Goal: Task Accomplishment & Management: Complete application form

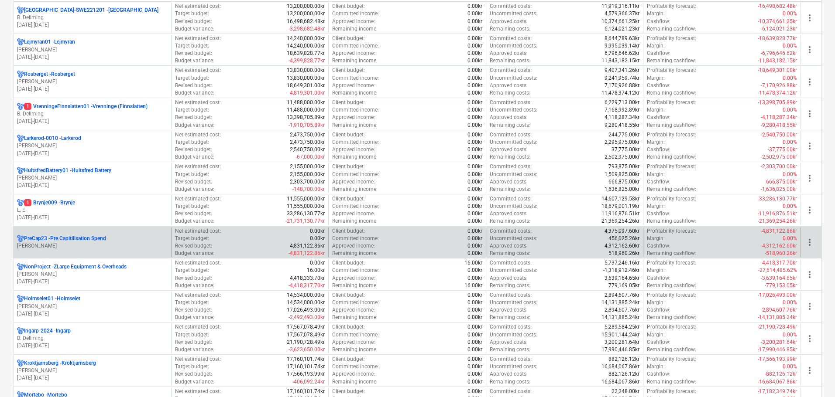
scroll to position [305, 0]
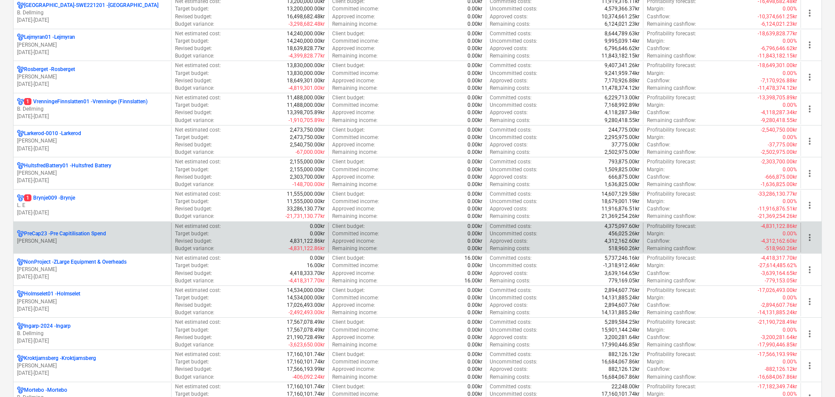
click at [85, 233] on p "PreCap23 - Pre Capitilisation Spend" at bounding box center [65, 233] width 82 height 7
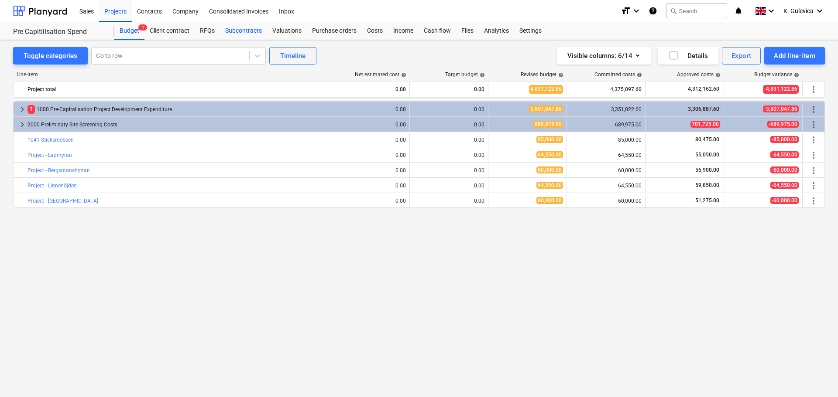
click at [239, 28] on div "Subcontracts" at bounding box center [243, 30] width 47 height 17
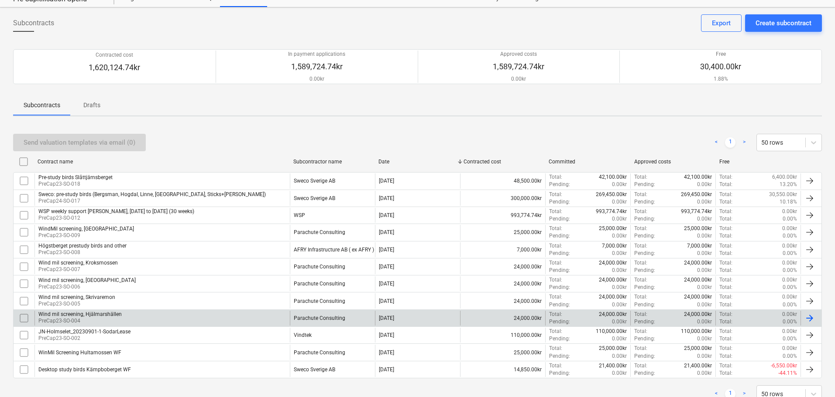
scroll to position [63, 0]
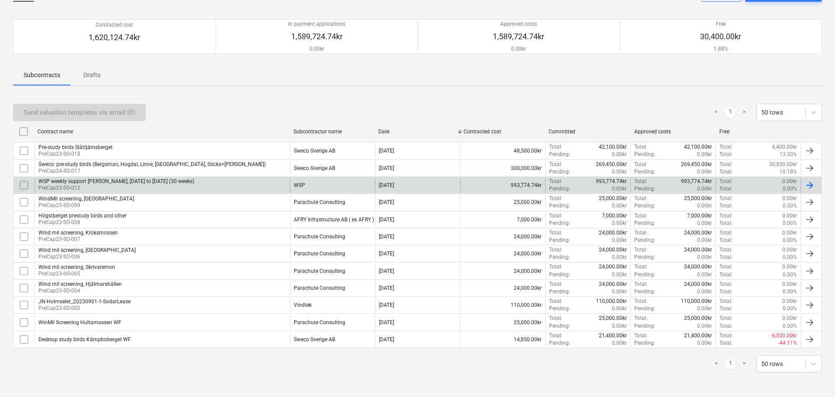
click at [182, 180] on div "WSP weekly support [PERSON_NAME], [DATE] to [DATE] (30 weeks)" at bounding box center [116, 181] width 156 height 6
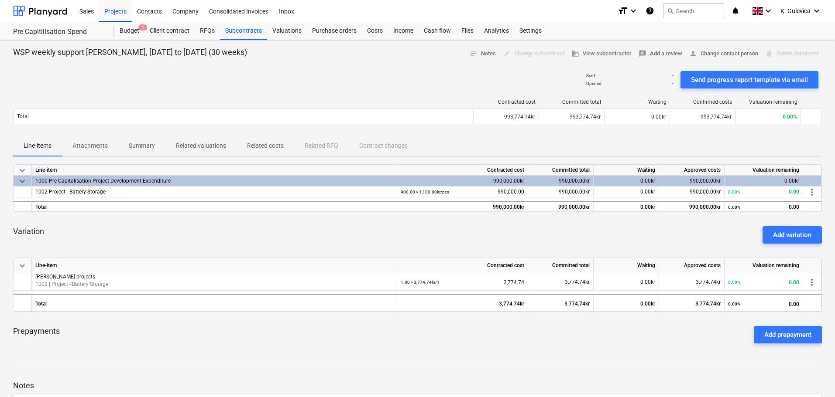
click at [250, 148] on p "Related costs" at bounding box center [265, 145] width 37 height 9
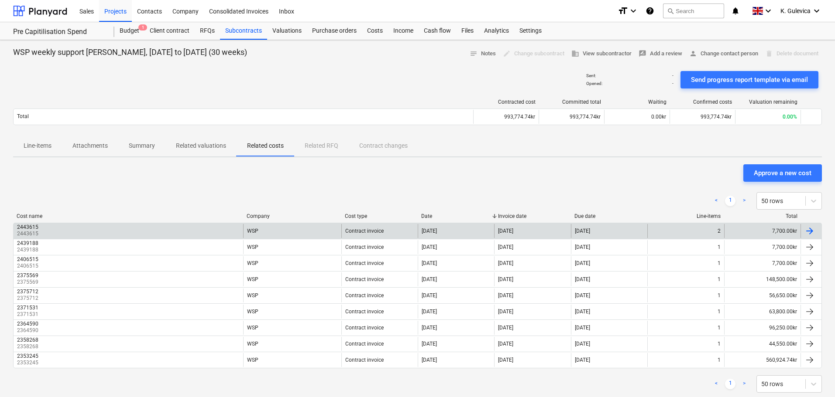
click at [139, 233] on div "2443615 2443615" at bounding box center [128, 231] width 229 height 14
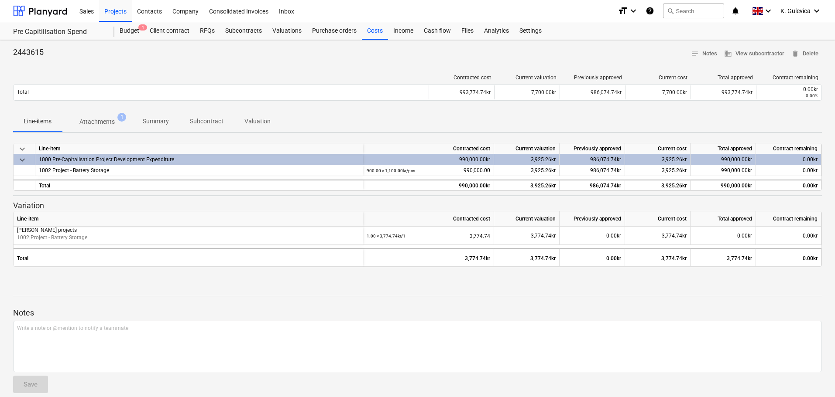
click at [104, 119] on p "Attachments" at bounding box center [96, 121] width 35 height 9
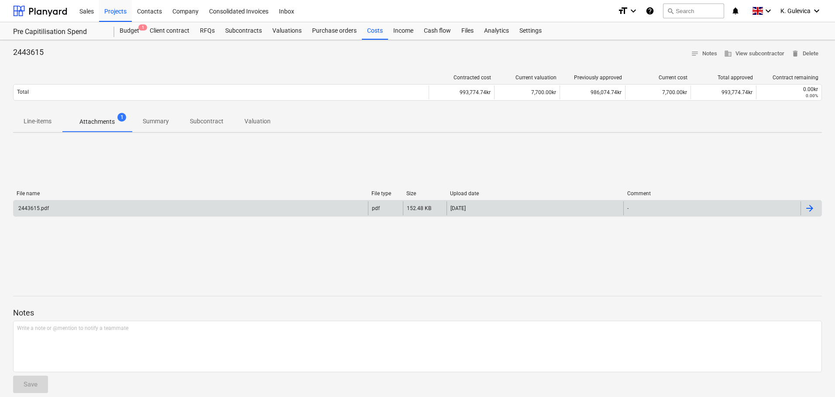
click at [120, 204] on div "2443615.pdf" at bounding box center [191, 209] width 354 height 14
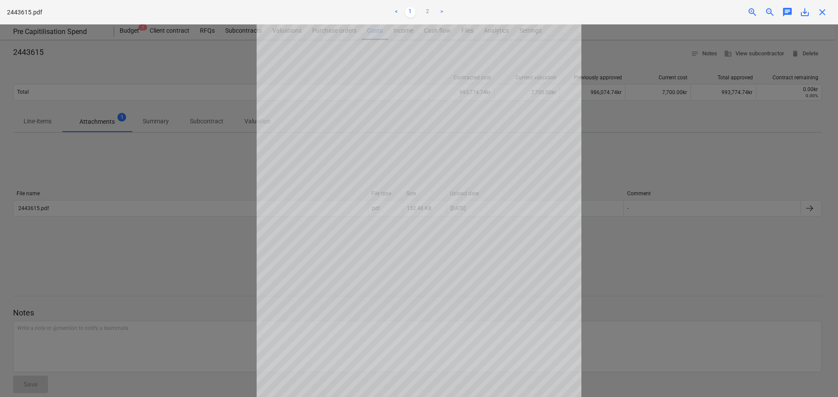
click at [824, 14] on span "close" at bounding box center [822, 12] width 10 height 10
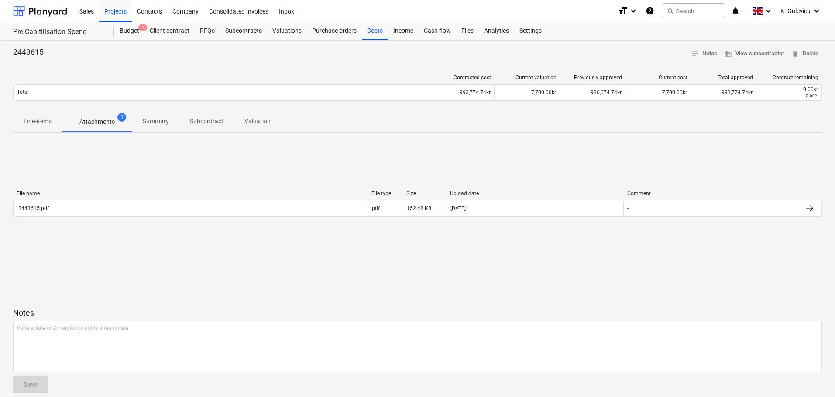
click at [27, 117] on p "Line-items" at bounding box center [38, 121] width 28 height 9
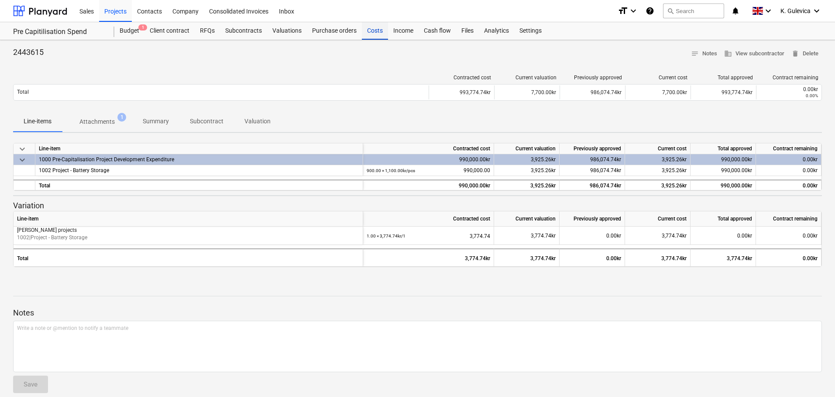
click at [367, 34] on div "Costs" at bounding box center [375, 30] width 26 height 17
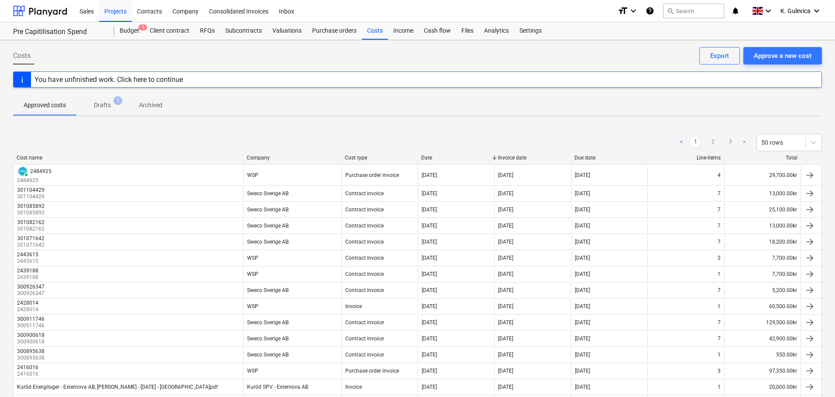
click at [106, 101] on p "Drafts" at bounding box center [102, 105] width 17 height 9
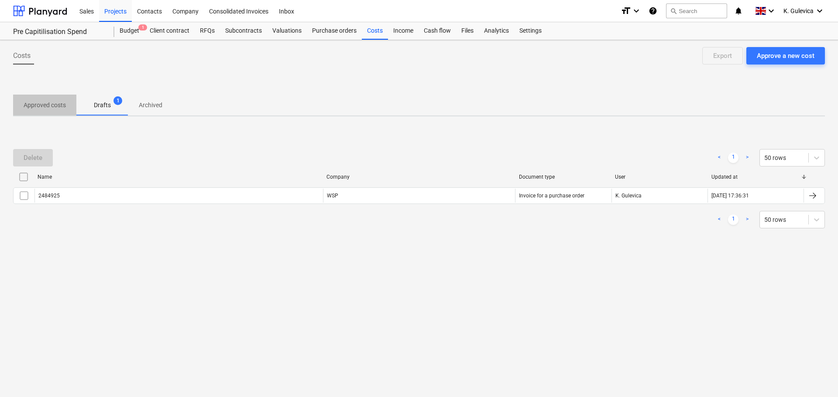
click at [49, 106] on p "Approved costs" at bounding box center [45, 105] width 42 height 9
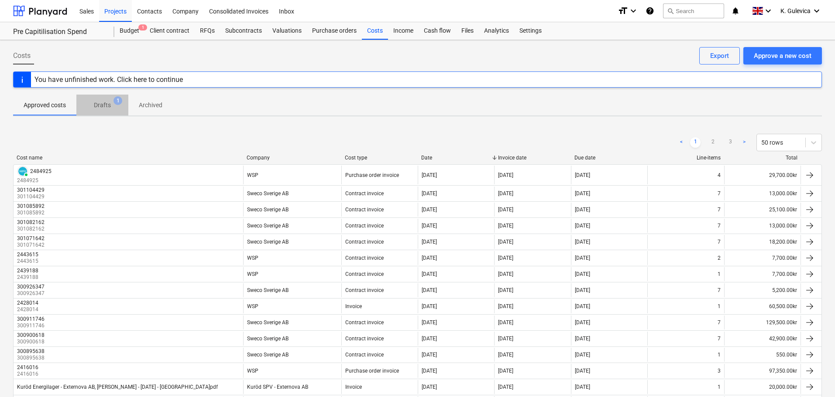
click at [107, 105] on p "Drafts" at bounding box center [102, 105] width 17 height 9
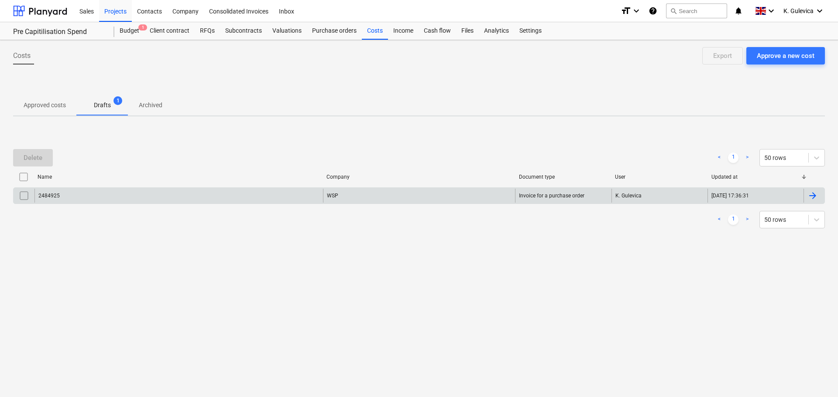
click at [23, 196] on input "checkbox" at bounding box center [24, 196] width 14 height 14
click at [27, 152] on div "Delete" at bounding box center [33, 157] width 19 height 11
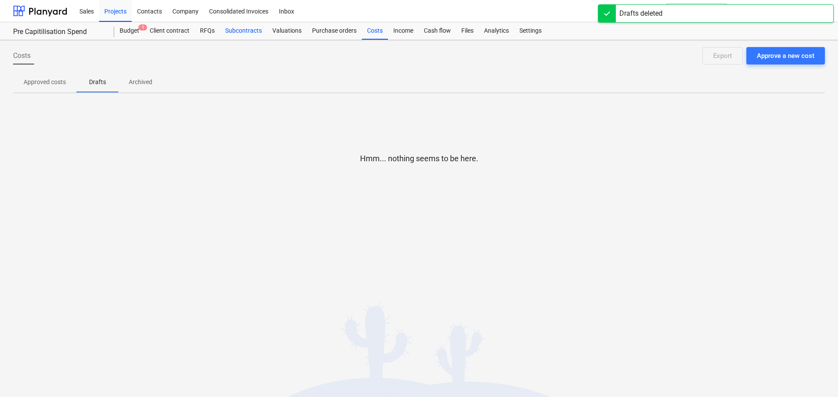
drag, startPoint x: 239, startPoint y: 34, endPoint x: 247, endPoint y: 34, distance: 7.9
click at [240, 34] on div "Subcontracts" at bounding box center [243, 30] width 47 height 17
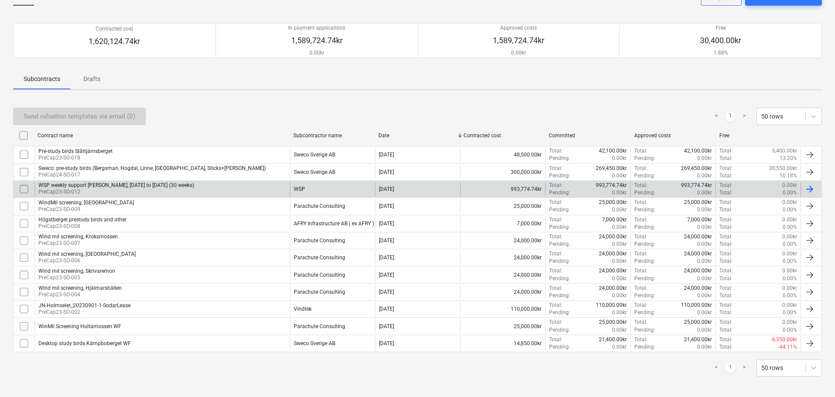
scroll to position [63, 0]
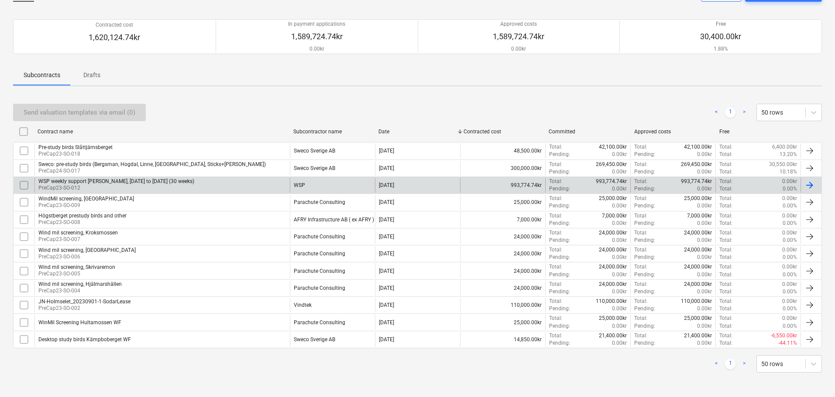
click at [263, 186] on div "WSP weekly support [PERSON_NAME], [DATE] to [DATE] (30 weeks) PreCap23-SO-012" at bounding box center [161, 185] width 255 height 15
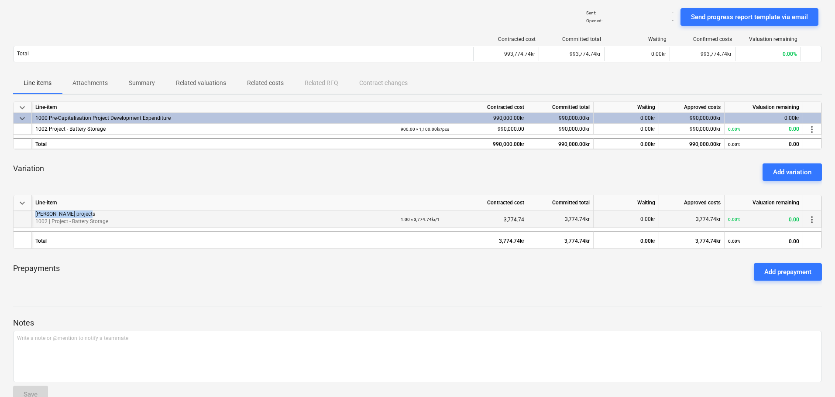
drag, startPoint x: 86, startPoint y: 214, endPoint x: 39, endPoint y: 217, distance: 46.8
click at [0, 0] on div "[PERSON_NAME] projects 1002 | Project - Battery Storage 1.00 × 3,774.74kr / 1 3…" at bounding box center [0, 0] width 0 height 0
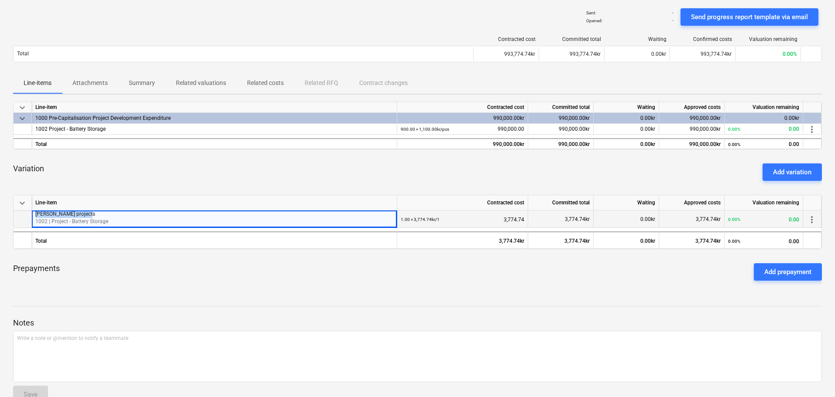
copy div "[PERSON_NAME] projects"
click at [392, 80] on div "Line-items Attachments Summary Related valuations Related costs Related RFQ Con…" at bounding box center [417, 83] width 808 height 21
click at [392, 81] on div "Line-items Attachments Summary Related valuations Related costs Related RFQ Con…" at bounding box center [417, 83] width 808 height 21
click at [306, 188] on div "Variation Add variation" at bounding box center [417, 172] width 808 height 31
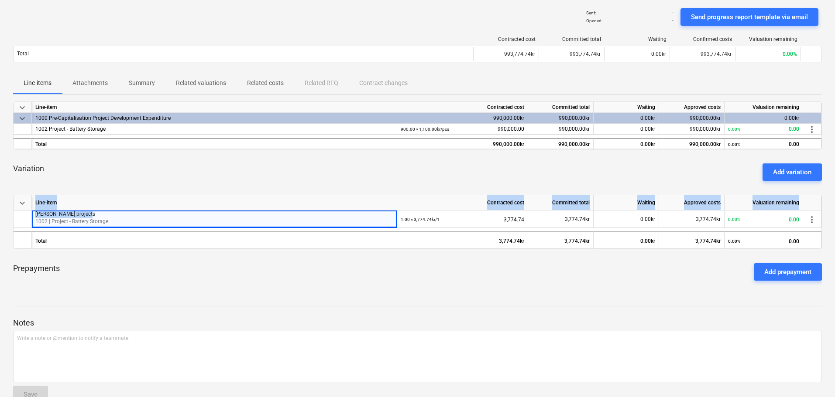
drag, startPoint x: 86, startPoint y: 214, endPoint x: -17, endPoint y: 212, distance: 102.1
click at [0, 212] on html "Sales Projects Contacts Company Consolidated Invoices Inbox format_size keyboar…" at bounding box center [417, 135] width 835 height 397
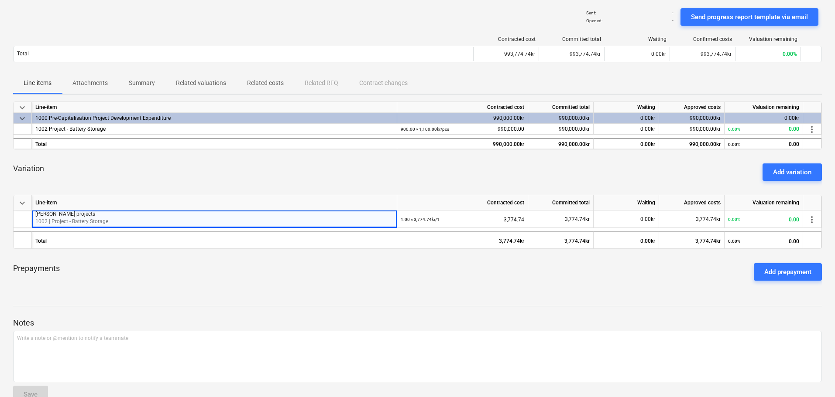
click at [405, 281] on div "Prepayments Add prepayment" at bounding box center [417, 272] width 808 height 31
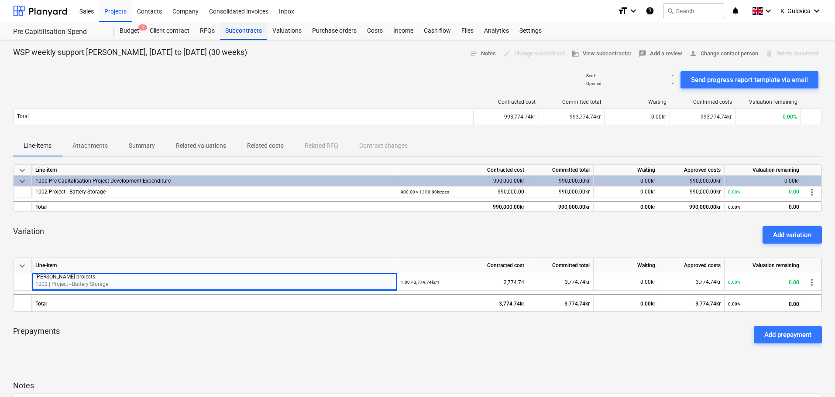
click at [235, 29] on div "Subcontracts" at bounding box center [243, 30] width 47 height 17
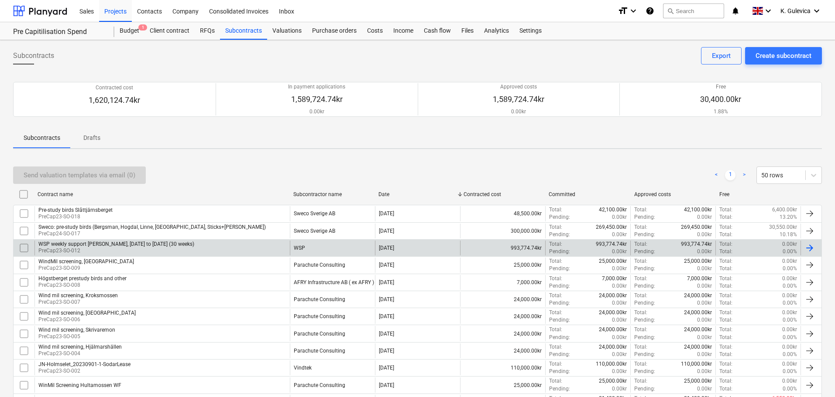
click at [209, 249] on div "WSP weekly support [PERSON_NAME], [DATE] to [DATE] (30 weeks) PreCap23-SO-012" at bounding box center [161, 248] width 255 height 15
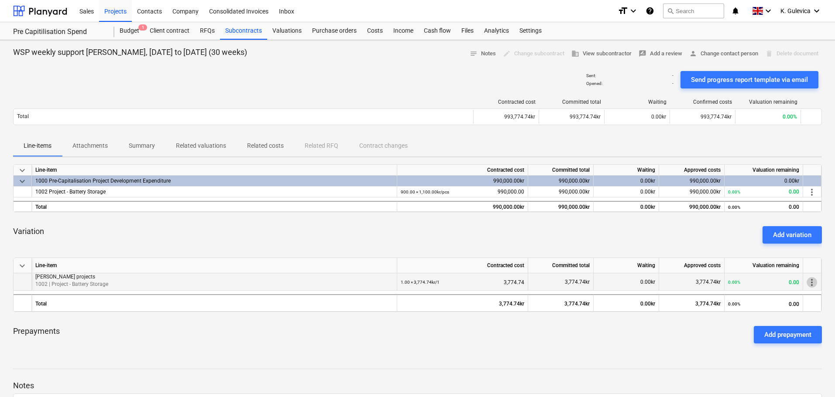
click at [810, 281] on span "more_vert" at bounding box center [811, 282] width 10 height 10
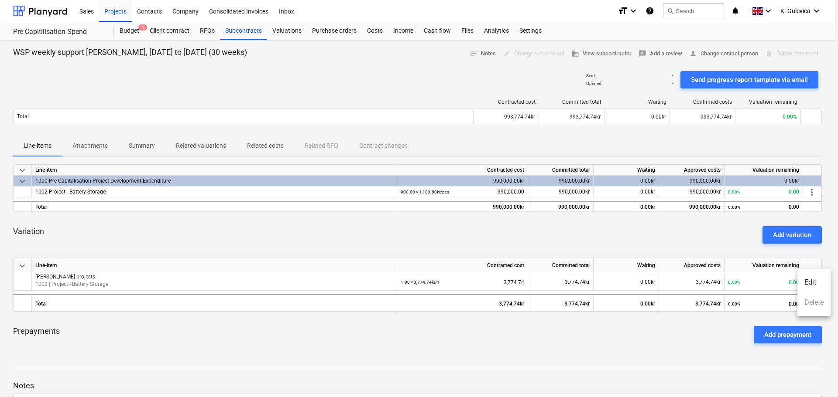
click at [812, 281] on li "Edit" at bounding box center [813, 283] width 33 height 20
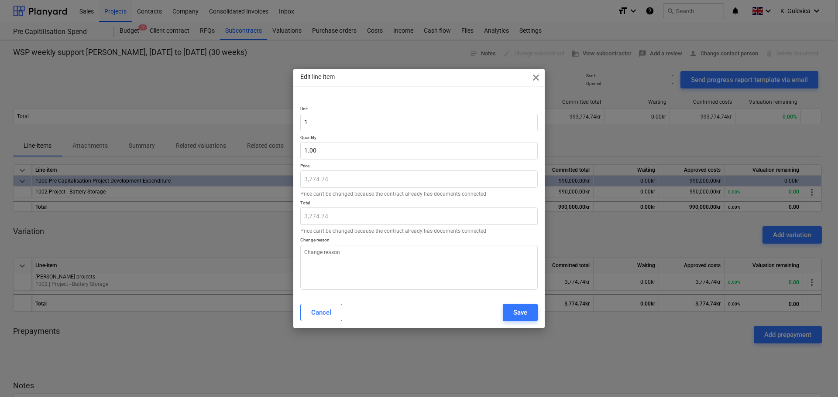
type textarea "x"
type input "1"
click at [322, 149] on input "1" at bounding box center [418, 150] width 237 height 17
type textarea "x"
type input "0.00"
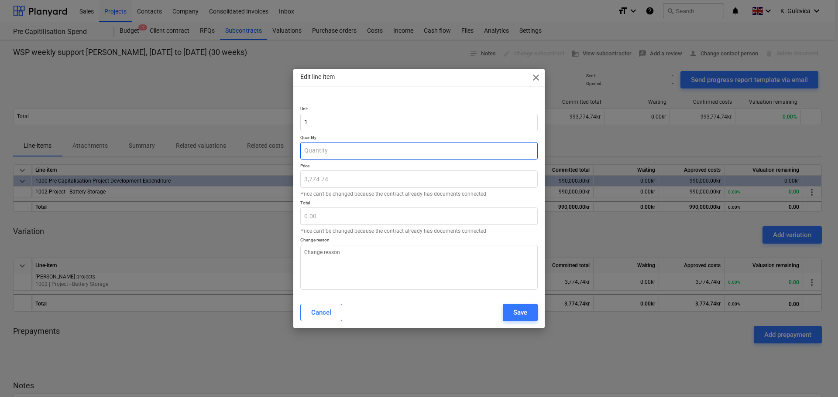
type input "6"
type textarea "x"
type input "22,648.44"
type input "6,"
type textarea "x"
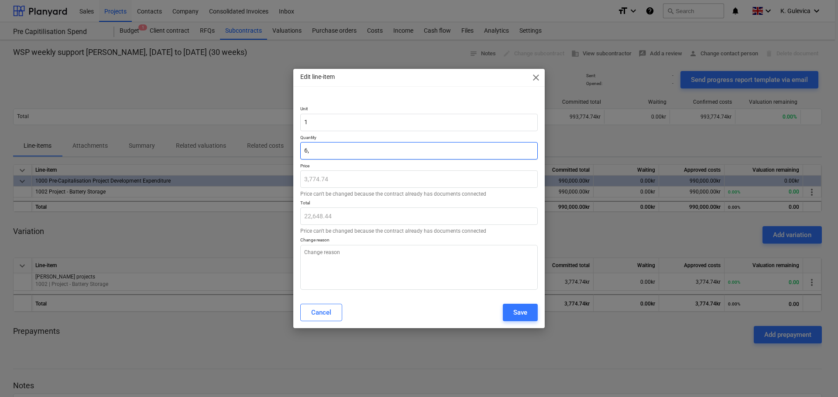
type input "0.00"
type input "6"
type textarea "x"
type input "22,648.44"
type textarea "x"
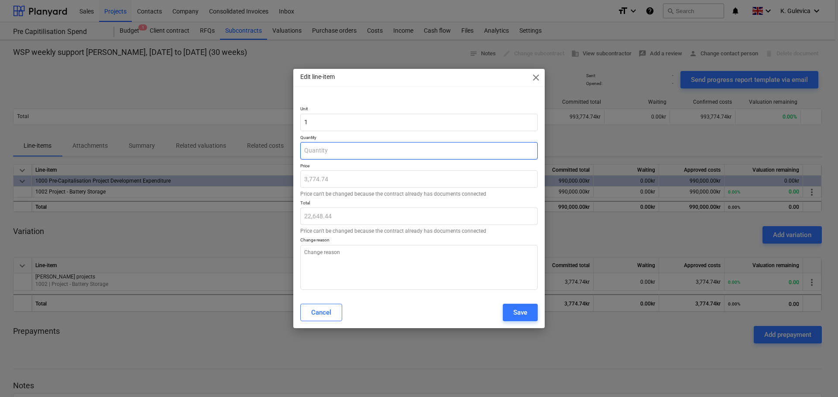
type input "0.00"
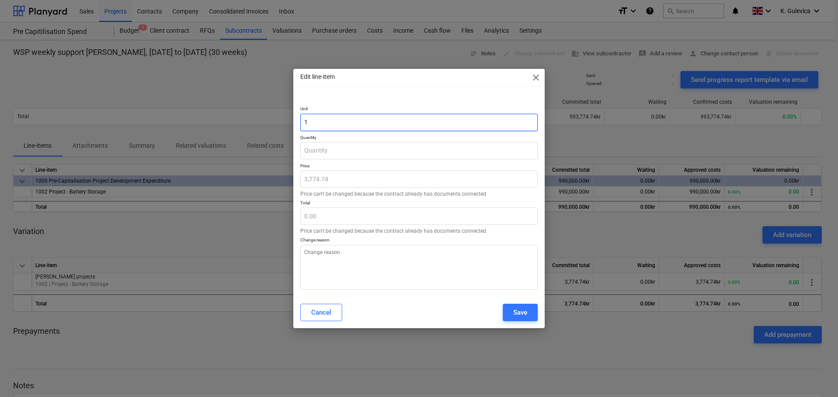
type input "0.00"
type textarea "x"
click at [319, 120] on input "1" at bounding box center [418, 122] width 237 height 17
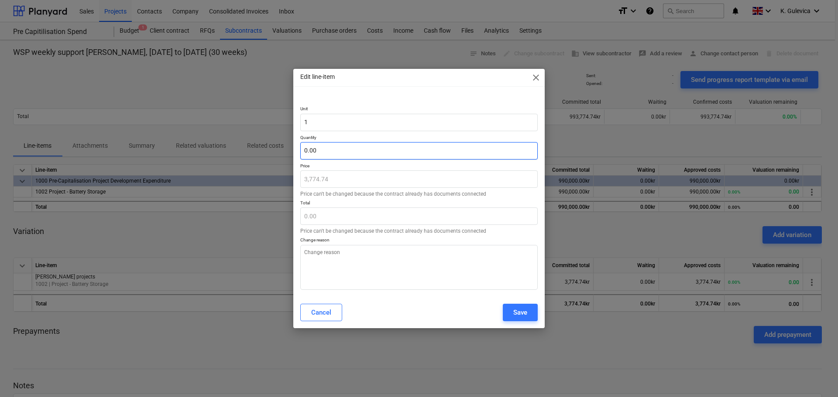
type textarea "x"
click at [318, 147] on input "text" at bounding box center [418, 150] width 237 height 17
type input "6"
type textarea "x"
type input "22,648.44"
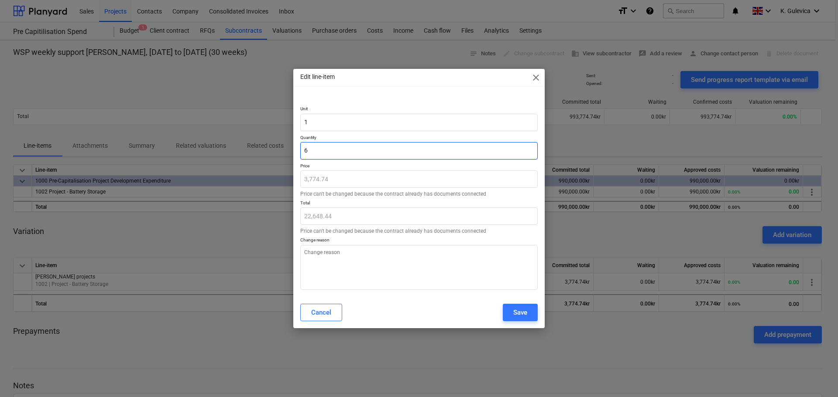
type input "6,"
type textarea "x"
type input "0.00"
type input "6,2"
type textarea "x"
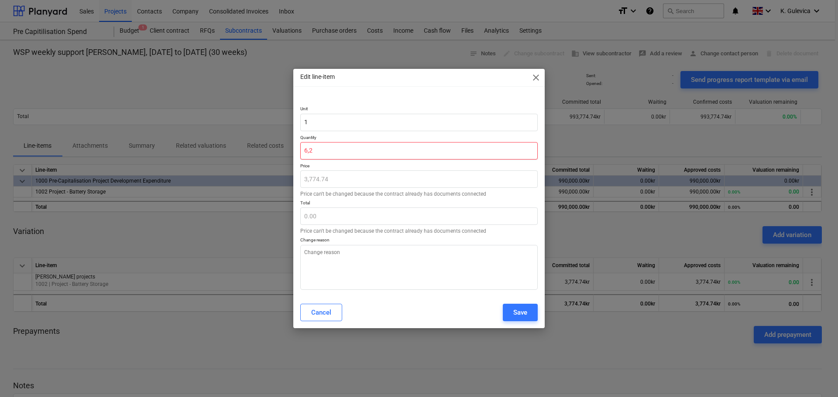
type input "6,24"
type textarea "x"
type input "0.00"
type textarea "x"
click at [356, 156] on input "text" at bounding box center [418, 150] width 237 height 17
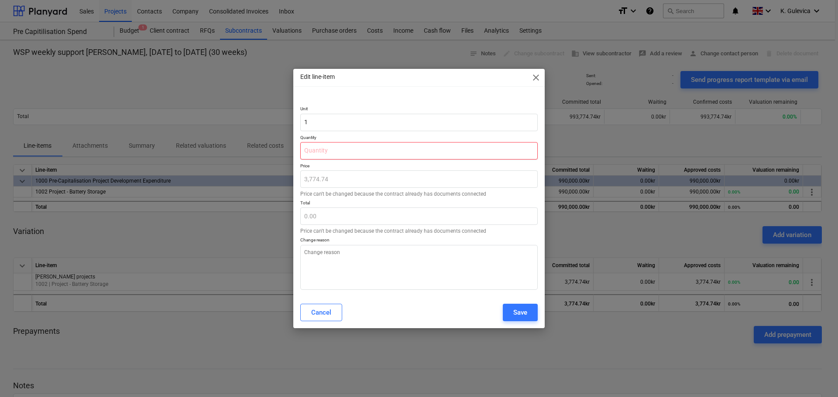
type input "6"
type textarea "x"
type input "22,648.44"
type input "6,"
type textarea "x"
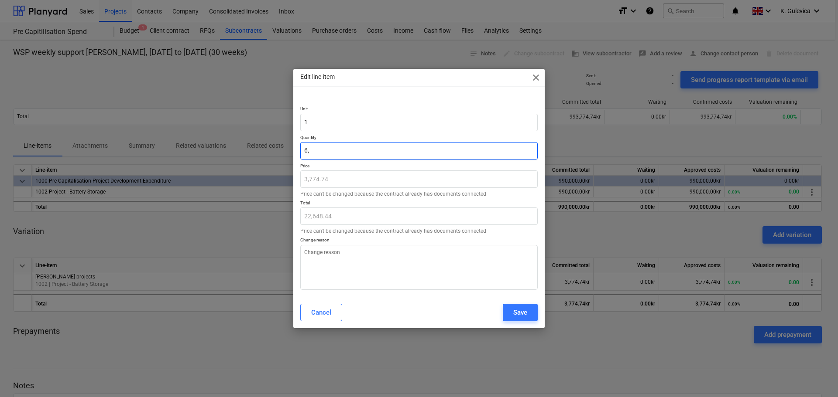
type input "0.00"
type input "6,2"
type textarea "x"
type input "6,24"
type textarea "x"
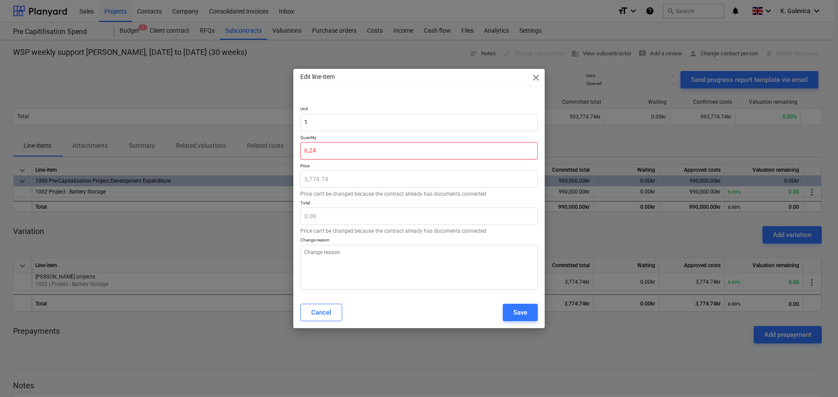
type input "6,245"
type textarea "x"
type input "23,573,251.30"
type input "6,2453"
type textarea "x"
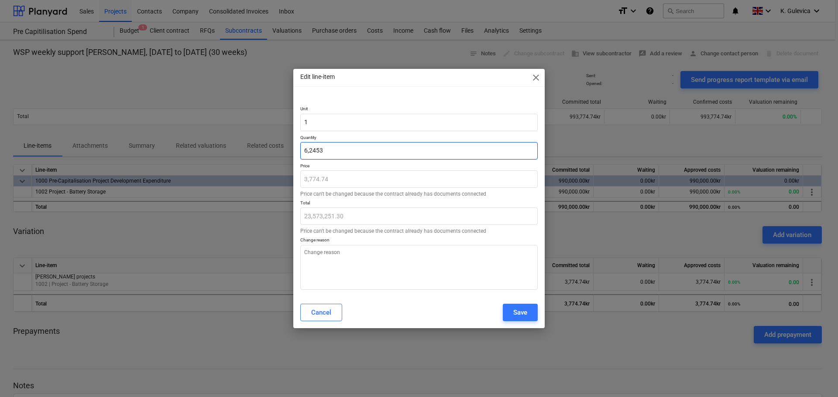
type input "0.00"
type input "6,24539"
type textarea "x"
type input "6,245394"
type textarea "x"
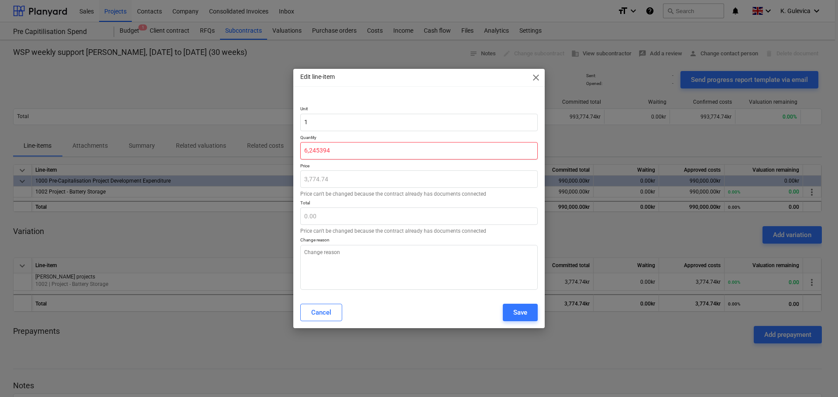
type input "6,2453943"
type textarea "x"
type input "0.00"
type textarea "x"
click at [342, 263] on textarea at bounding box center [418, 267] width 237 height 45
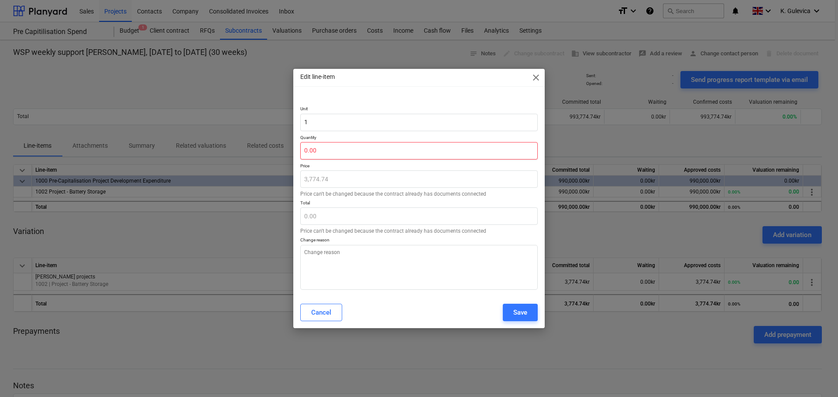
type textarea "x"
click at [330, 147] on input "text" at bounding box center [418, 150] width 237 height 17
type input "1"
type textarea "x"
type input "3,774.74"
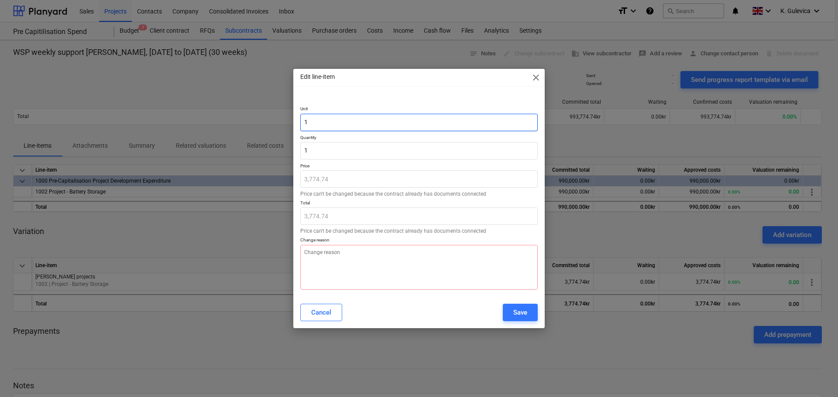
type input "1.00"
type textarea "x"
click at [334, 120] on input "1" at bounding box center [418, 122] width 237 height 17
type textarea "x"
type input "6"
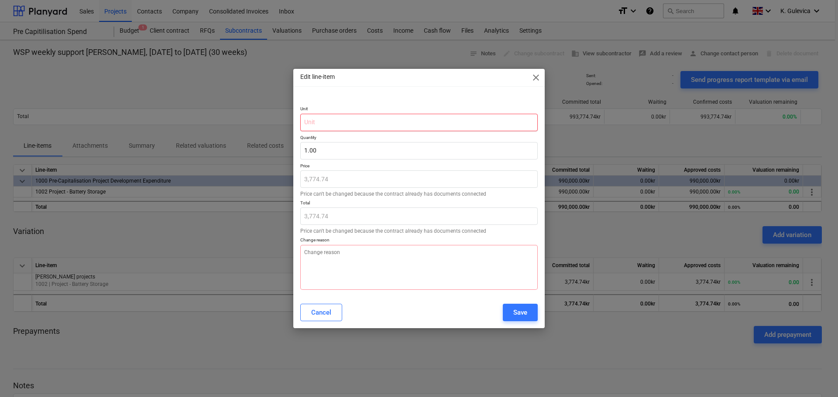
type textarea "x"
type input "6."
type textarea "x"
type input "6.2"
type textarea "x"
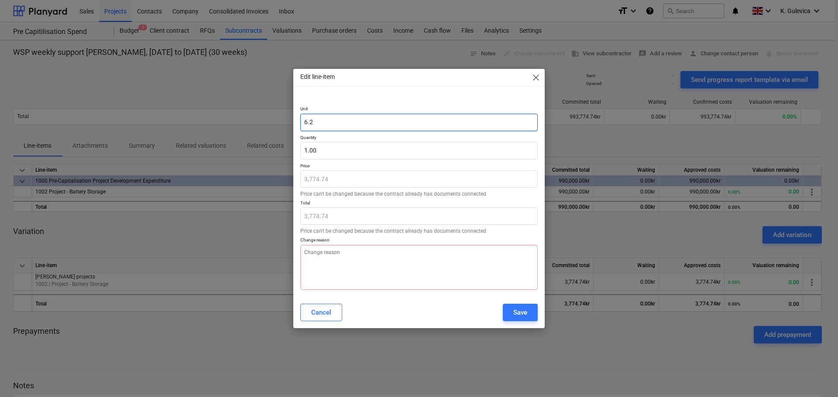
type input "6.24"
type textarea "x"
type input "6.245"
type textarea "x"
type input "6.2453"
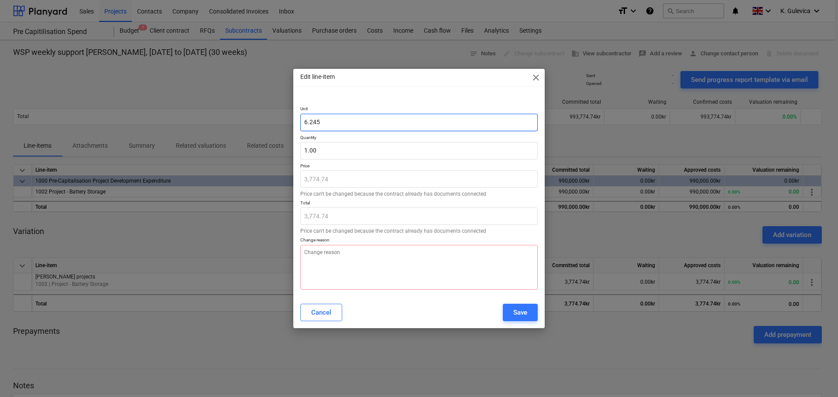
type textarea "x"
type input "6.24539"
type textarea "x"
type input "6.245394"
type textarea "x"
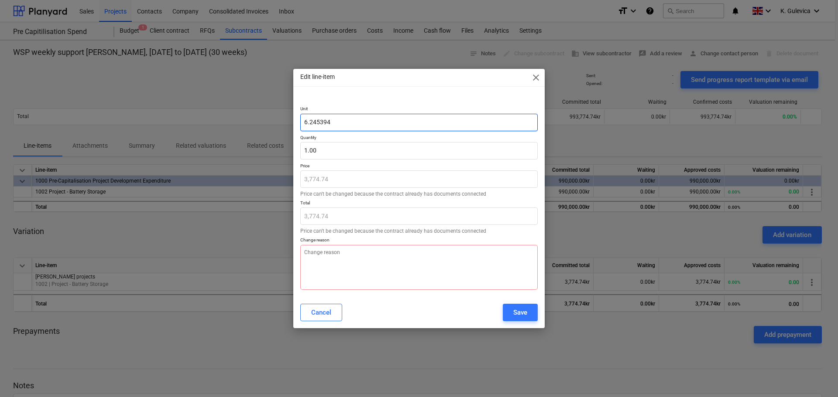
type input "6.2453943"
type textarea "x"
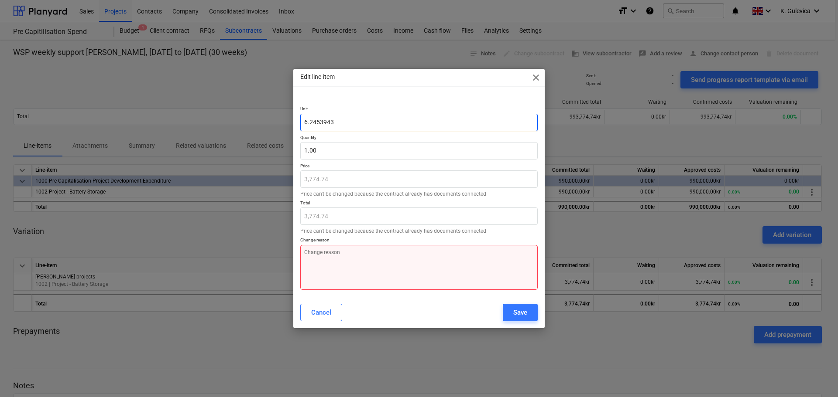
type input "6.2453943"
type textarea "x"
click at [312, 264] on textarea at bounding box center [418, 267] width 237 height 45
type textarea "A"
type textarea "x"
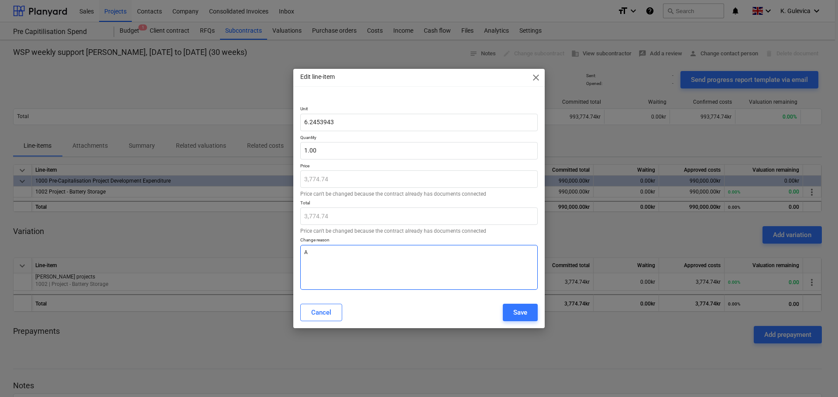
type textarea "Au"
type textarea "x"
type textarea "Aug"
type textarea "x"
type textarea "Aug"
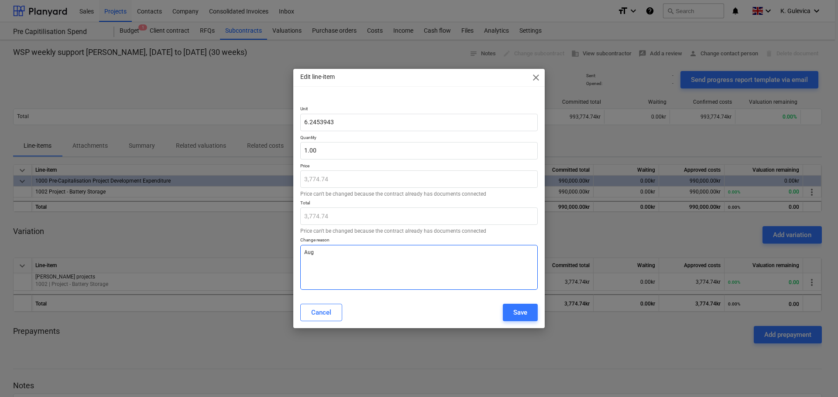
type textarea "x"
type textarea "Aug i"
type textarea "x"
type textarea "Aug in"
type textarea "x"
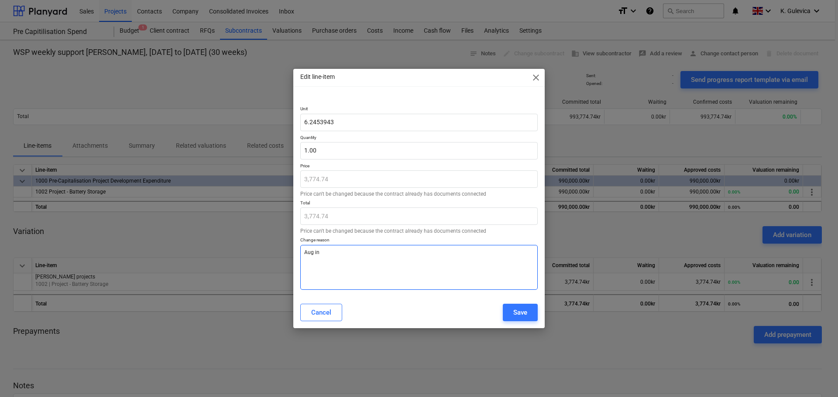
type textarea "Aug inv"
type textarea "x"
type textarea "Aug invo"
type textarea "x"
type textarea "Aug invoi"
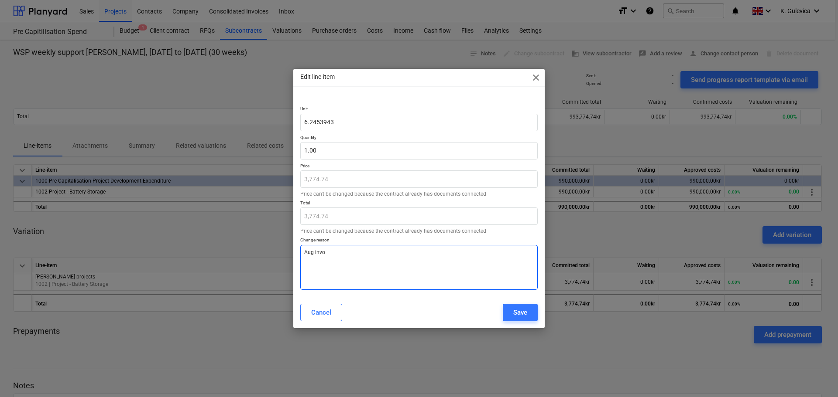
type textarea "x"
type textarea "Aug invoic"
type textarea "x"
type textarea "Aug invoice"
type textarea "x"
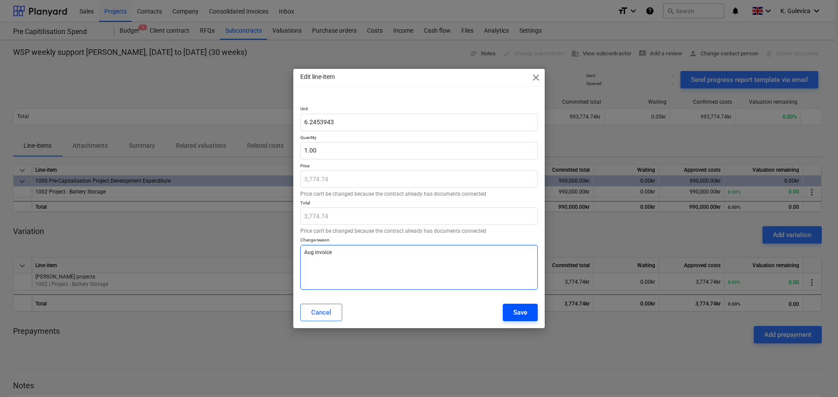
type textarea "Aug invoice"
click at [524, 310] on div "Save" at bounding box center [520, 312] width 14 height 11
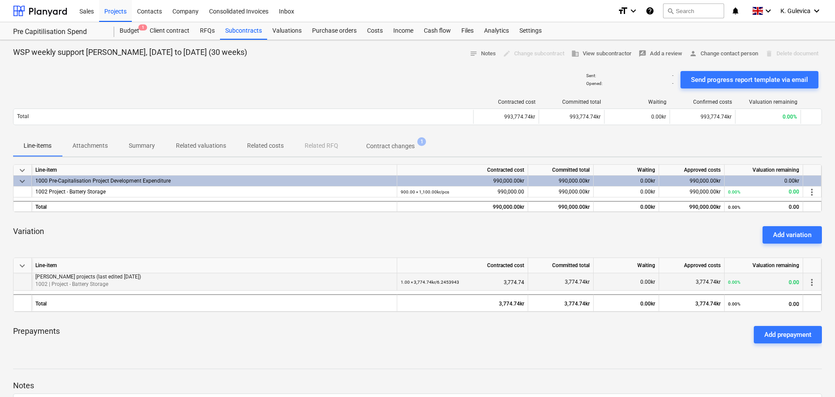
click at [812, 280] on span "more_vert" at bounding box center [811, 282] width 10 height 10
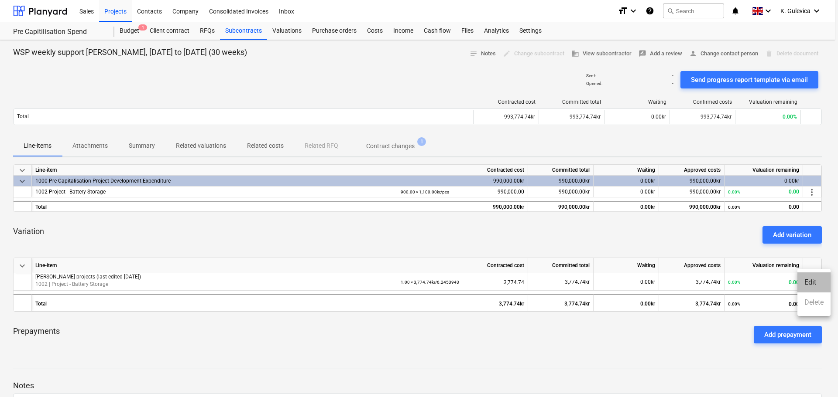
click at [807, 279] on li "Edit" at bounding box center [813, 283] width 33 height 20
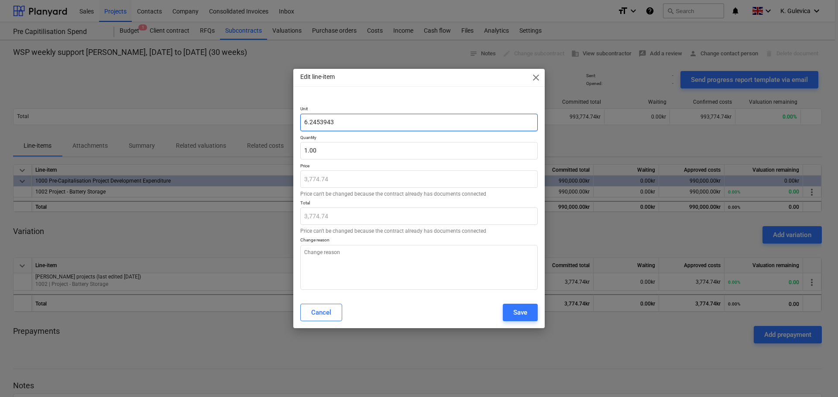
drag, startPoint x: 336, startPoint y: 121, endPoint x: 304, endPoint y: 123, distance: 31.5
click at [286, 124] on div "Edit line-item close Unit 6.2453943 Quantity 1.00 Price 3,774.74 Price can't be…" at bounding box center [419, 198] width 838 height 397
type textarea "x"
type input "1"
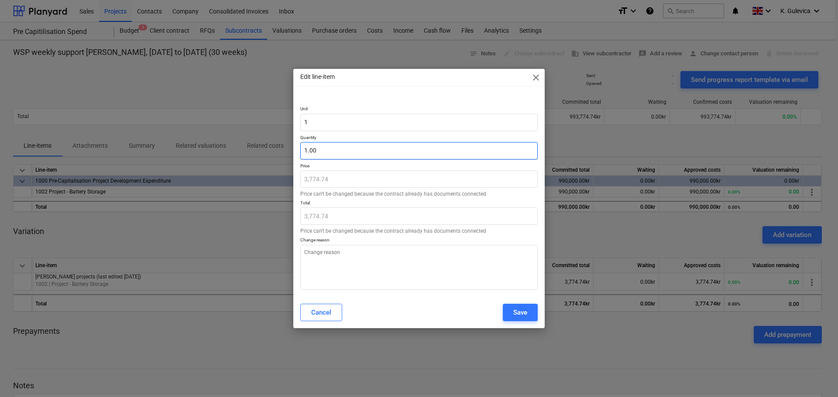
type textarea "x"
type input "1"
click at [352, 149] on input "1" at bounding box center [418, 150] width 237 height 17
type textarea "x"
type input "0.00"
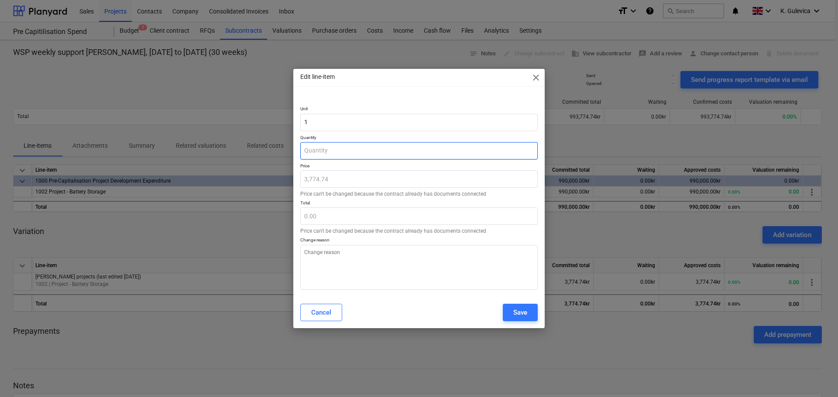
paste input "6.2453943"
type textarea "x"
type input "6.2453943"
type input "23,574.74"
type input "6.2453943"
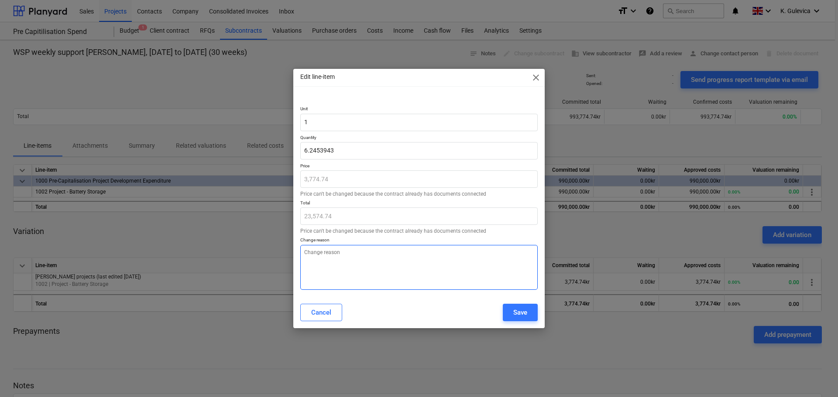
type textarea "x"
type input "6.25"
click at [396, 278] on textarea at bounding box center [418, 267] width 237 height 45
type textarea "x"
type textarea "A"
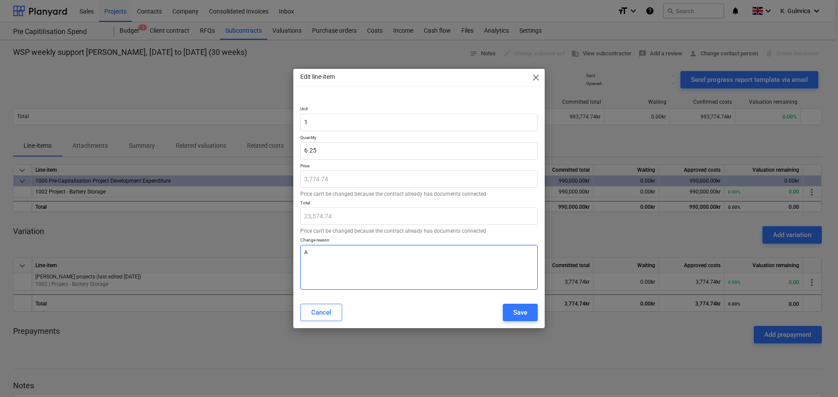
type textarea "x"
type textarea "Au"
type textarea "x"
type textarea "Aug"
type textarea "x"
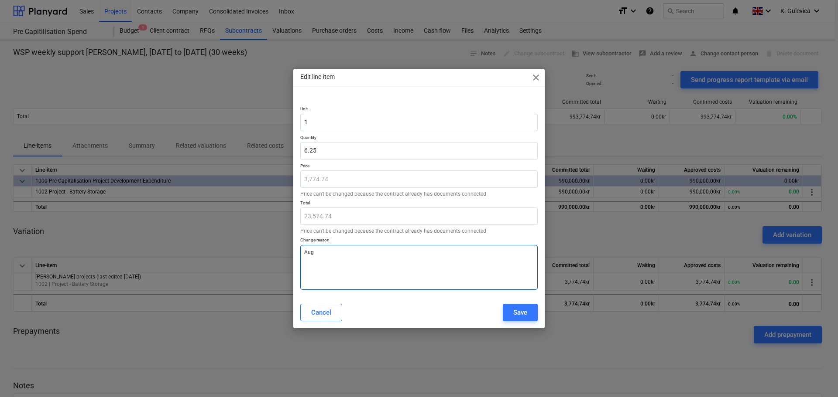
type textarea "Aug"
type textarea "x"
type textarea "Aug i"
type textarea "x"
type textarea "Aug in"
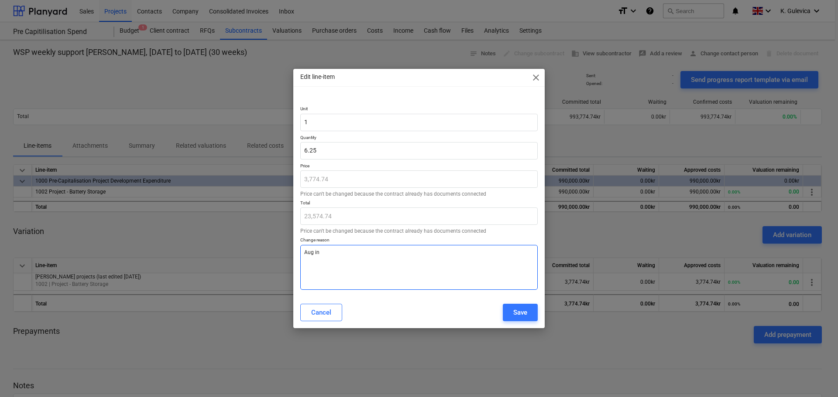
type textarea "x"
type textarea "Aug inv"
click at [527, 315] on button "Save" at bounding box center [520, 312] width 35 height 17
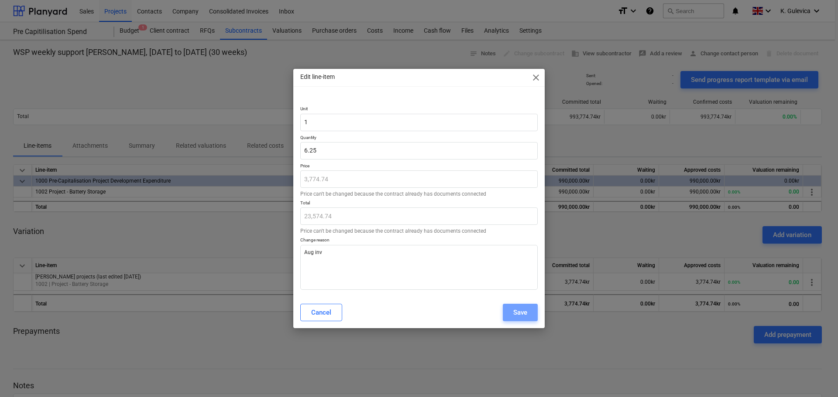
type textarea "x"
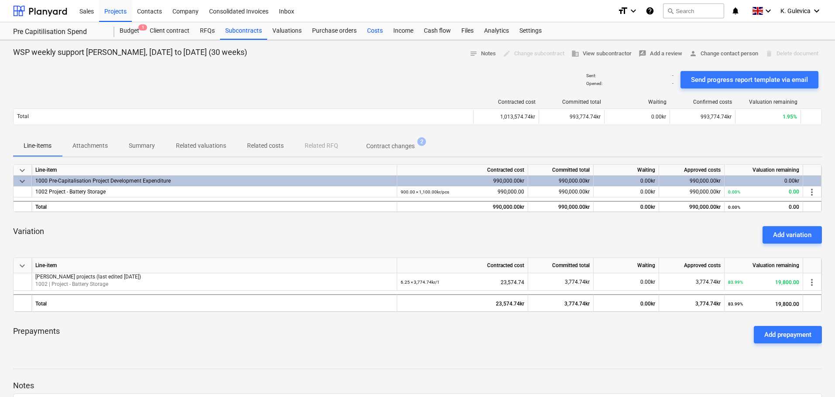
click at [370, 31] on div "Costs" at bounding box center [375, 30] width 26 height 17
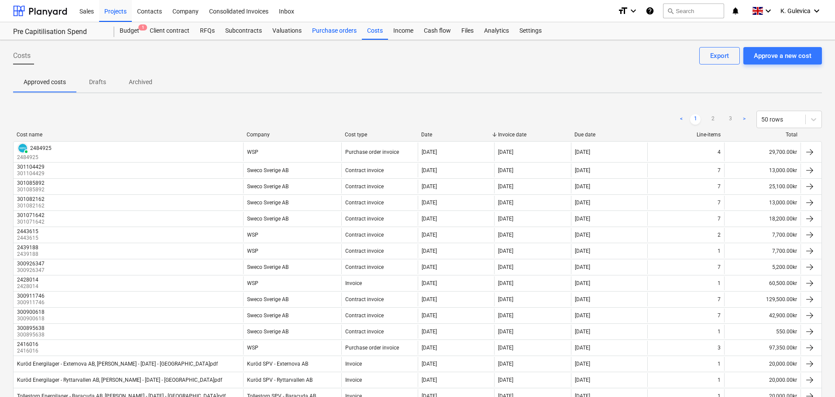
click at [331, 31] on div "Purchase orders" at bounding box center [334, 30] width 55 height 17
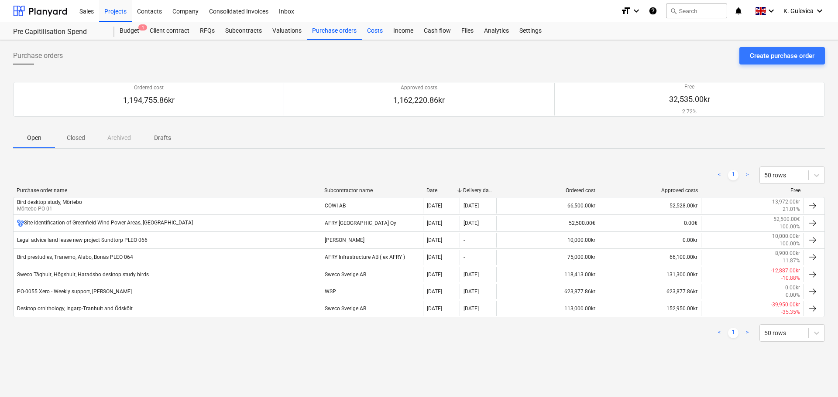
click at [374, 31] on div "Costs" at bounding box center [375, 30] width 26 height 17
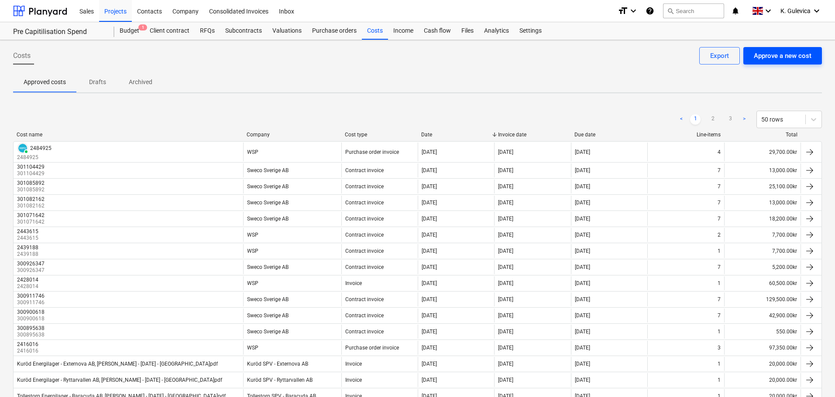
click at [787, 55] on div "Approve a new cost" at bounding box center [782, 55] width 58 height 11
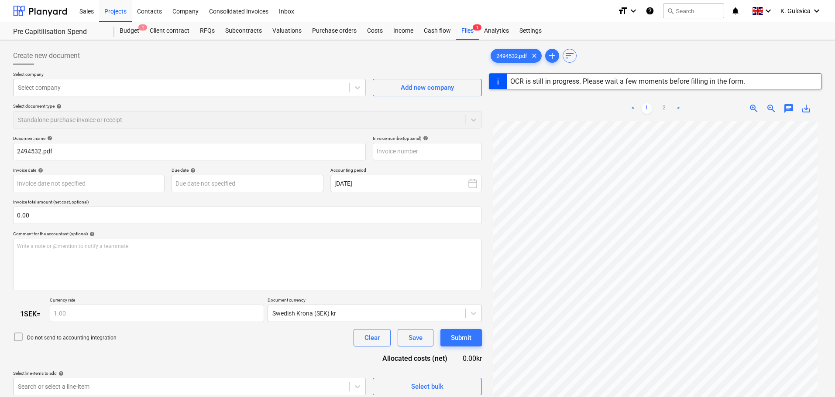
type input "2494532"
type input "[DATE]"
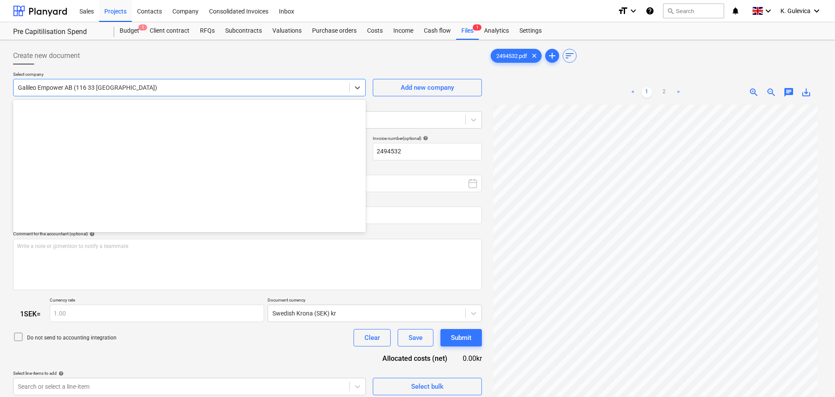
click at [186, 86] on div at bounding box center [181, 87] width 327 height 9
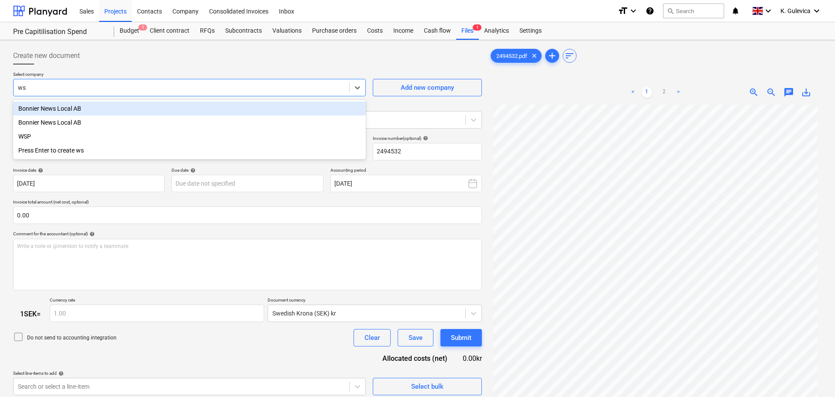
type input "wsp"
click at [195, 108] on div "WSP" at bounding box center [189, 109] width 352 height 14
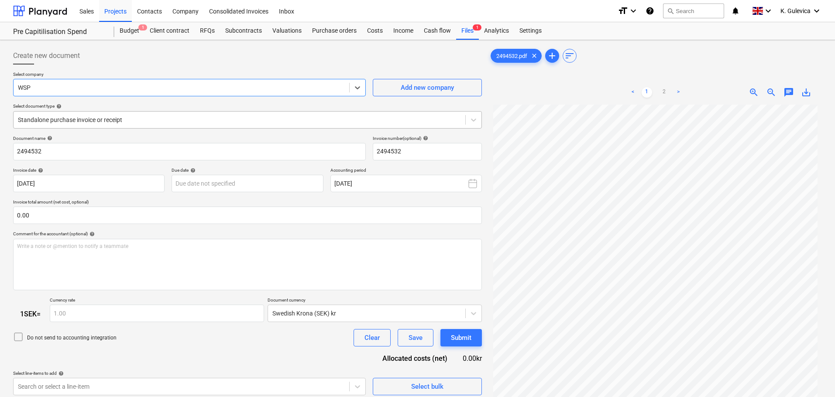
click at [169, 122] on div at bounding box center [239, 120] width 443 height 9
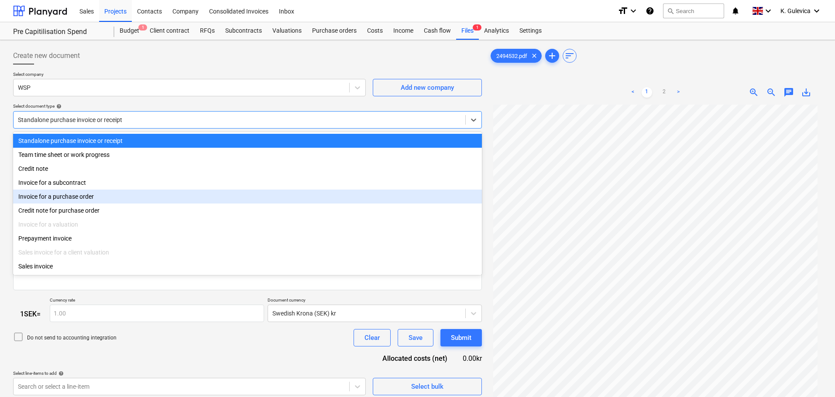
click at [70, 198] on div "Invoice for a purchase order" at bounding box center [247, 197] width 469 height 14
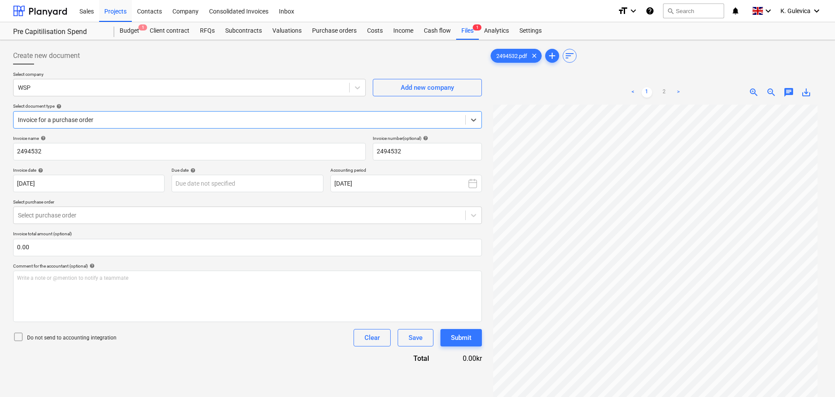
click at [113, 116] on div at bounding box center [239, 120] width 443 height 9
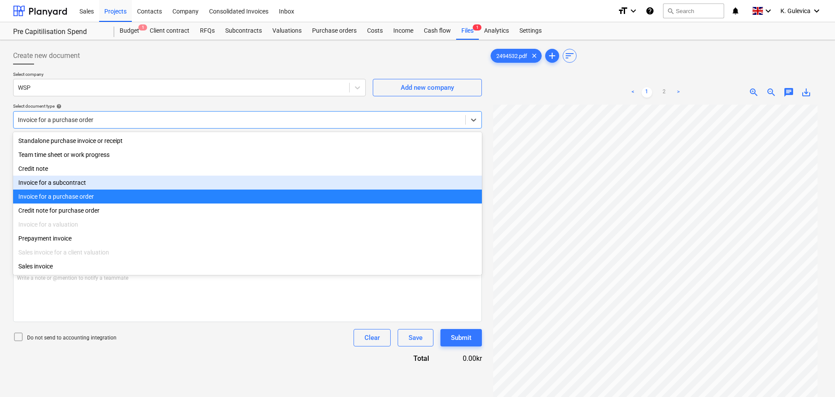
click at [82, 185] on div "Invoice for a subcontract" at bounding box center [247, 183] width 469 height 14
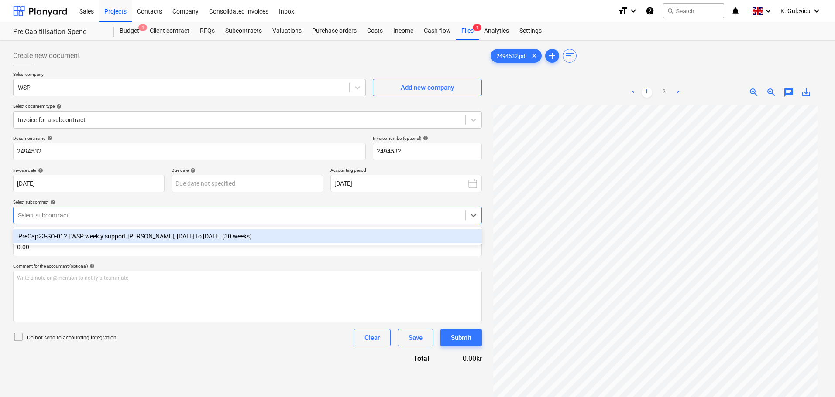
click at [91, 211] on div at bounding box center [239, 215] width 443 height 9
click at [89, 236] on div "PreCap23-SO-012 | WSP weekly support [PERSON_NAME], [DATE] to [DATE] (30 weeks)" at bounding box center [247, 236] width 469 height 14
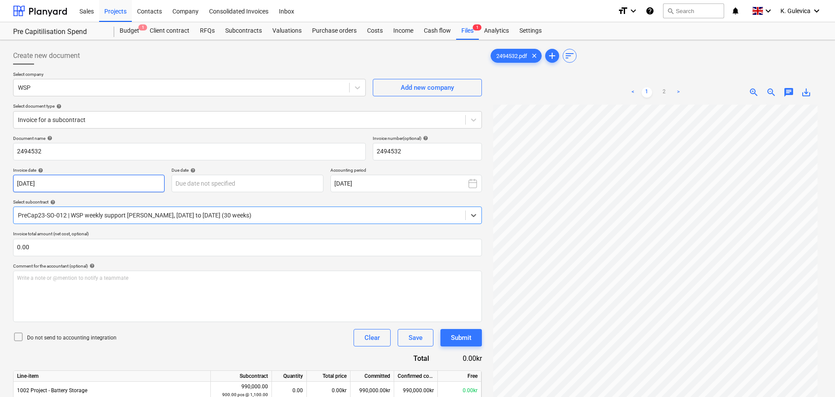
click at [106, 179] on body "Sales Projects Contacts Company Consolidated Invoices Inbox format_size keyboar…" at bounding box center [417, 198] width 835 height 397
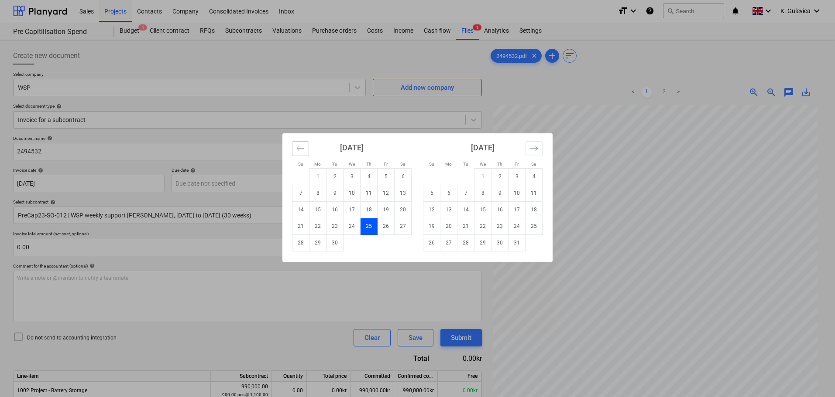
click at [292, 151] on button "Move backward to switch to the previous month." at bounding box center [300, 148] width 17 height 15
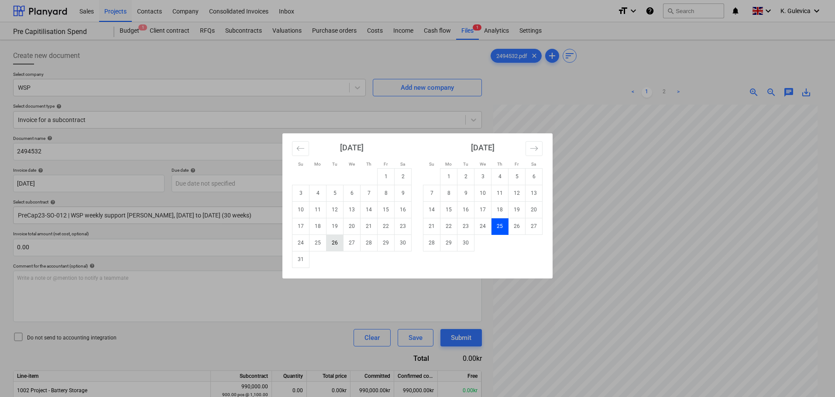
click at [333, 241] on td "26" at bounding box center [334, 243] width 17 height 17
type input "[DATE]"
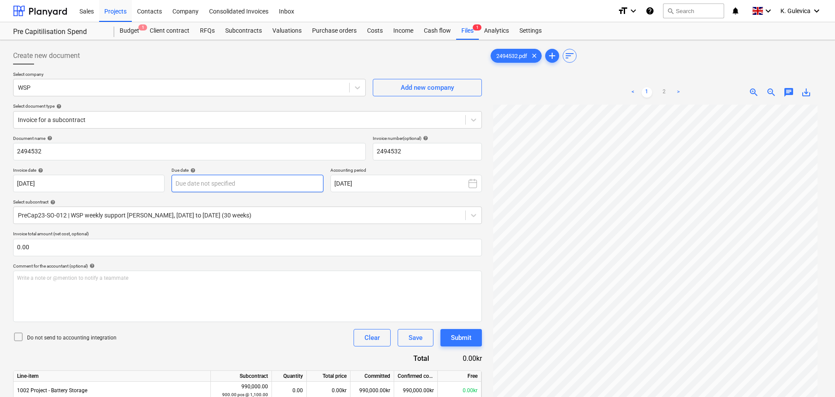
click at [242, 184] on body "Sales Projects Contacts Company Consolidated Invoices Inbox format_size keyboar…" at bounding box center [417, 198] width 835 height 397
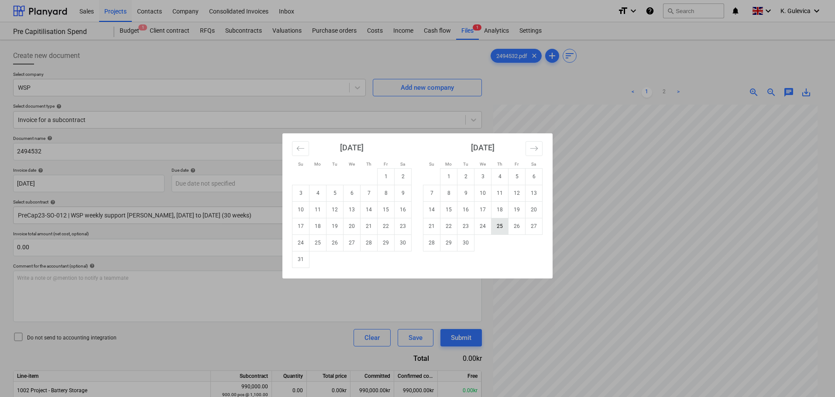
click at [502, 226] on td "25" at bounding box center [499, 226] width 17 height 17
type input "[DATE]"
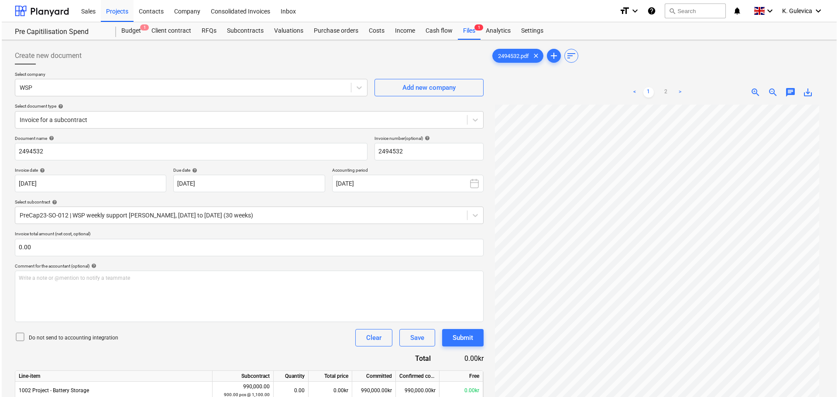
scroll to position [87, 0]
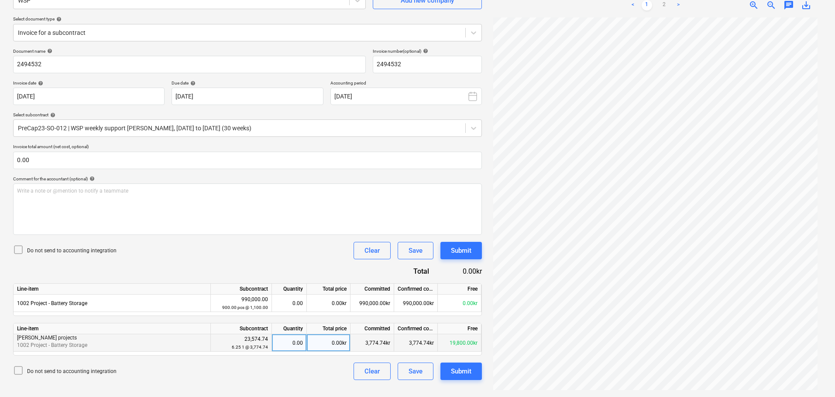
click at [338, 346] on div "0.00kr" at bounding box center [329, 343] width 44 height 17
type input "19800"
click at [461, 373] on div "Submit" at bounding box center [461, 371] width 21 height 11
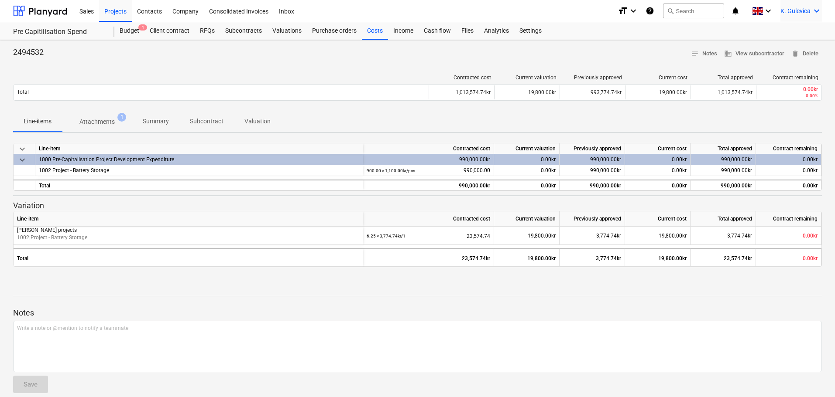
click at [801, 13] on span "K. Gulevica" at bounding box center [795, 10] width 30 height 7
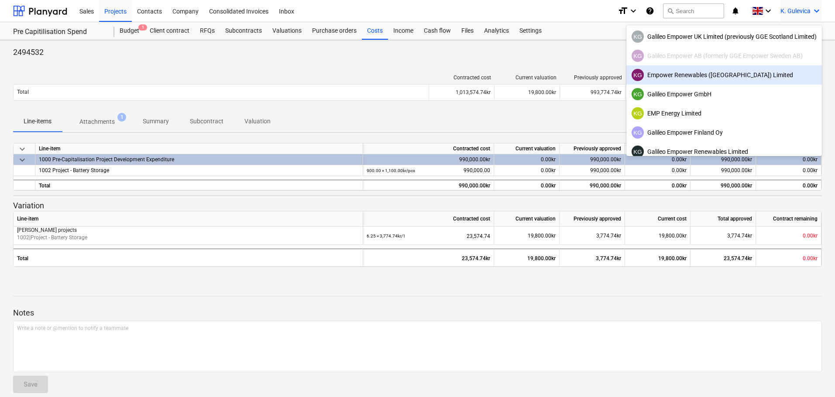
click at [674, 74] on div "KG Empower Renewables ([GEOGRAPHIC_DATA]) Limited" at bounding box center [723, 75] width 185 height 12
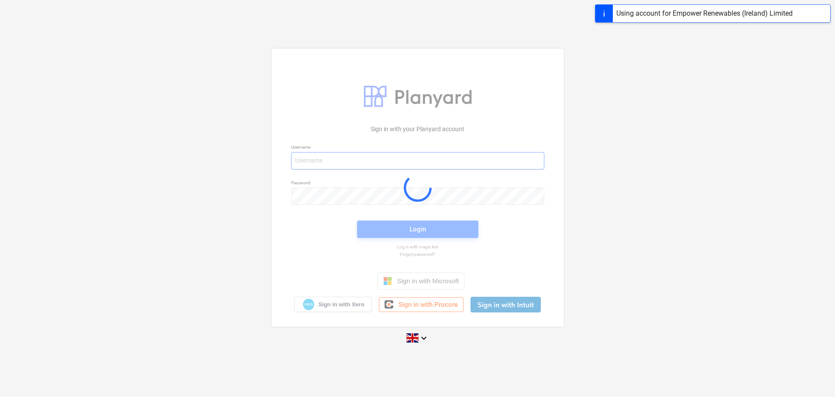
type input "[EMAIL_ADDRESS][DOMAIN_NAME]"
